Goal: Information Seeking & Learning: Learn about a topic

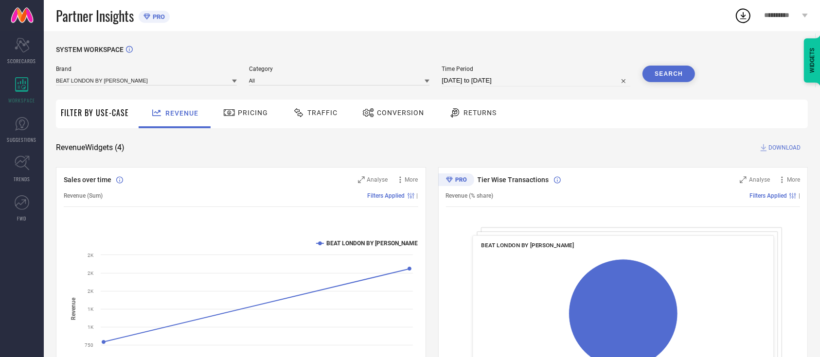
click at [248, 156] on div "SYSTEM WORKSPACE Brand BEAT LONDON BY [PERSON_NAME] Category All Time Period [D…" at bounding box center [432, 356] width 752 height 620
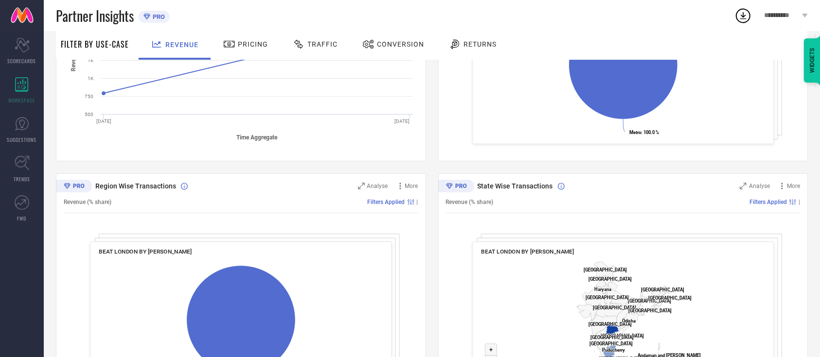
scroll to position [323, 0]
